Goal: Find specific page/section: Find specific page/section

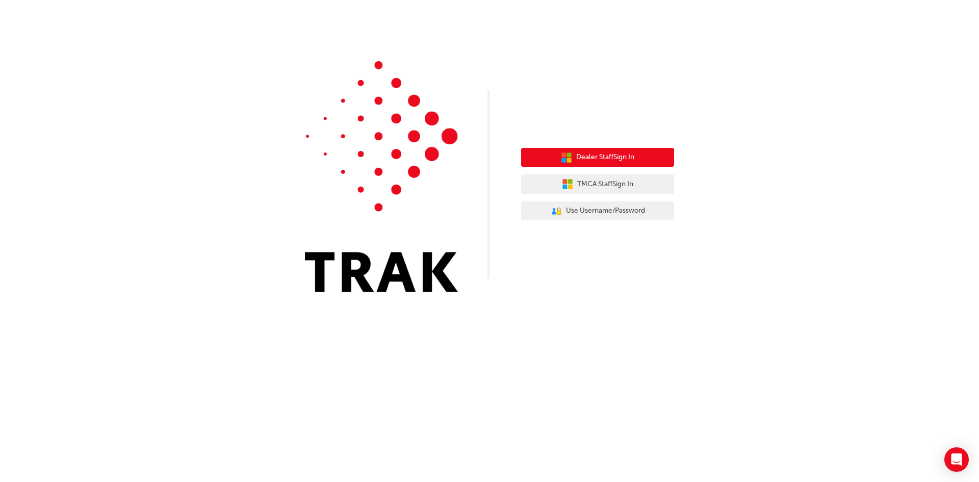
click at [625, 155] on span "Dealer Staff Sign In" at bounding box center [605, 157] width 58 height 12
